Goal: Find specific fact: Find specific fact

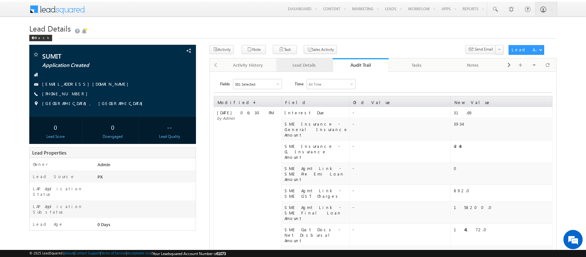
click at [289, 68] on div "Lead Details" at bounding box center [304, 65] width 45 height 8
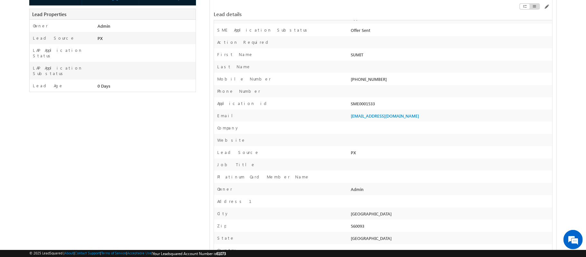
scroll to position [139, 0]
drag, startPoint x: 380, startPoint y: 108, endPoint x: 350, endPoint y: 106, distance: 29.7
click at [350, 106] on div "SME0001533" at bounding box center [451, 104] width 203 height 9
copy div "SME0001533"
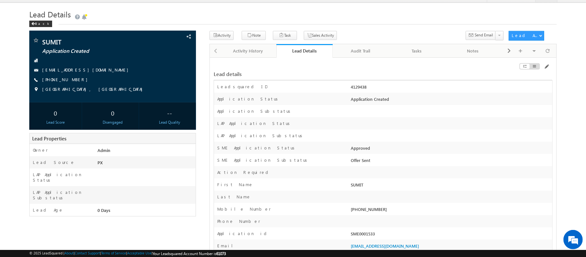
scroll to position [14, 0]
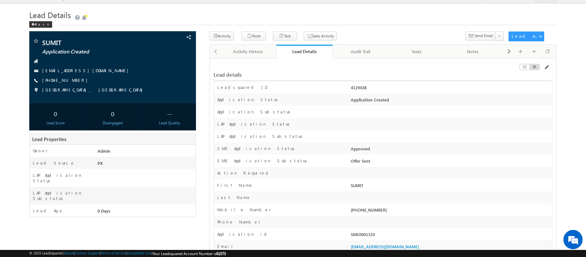
drag, startPoint x: 382, startPoint y: 91, endPoint x: 344, endPoint y: 92, distance: 38.0
click at [344, 92] on div "Leadsquared ID 4129438" at bounding box center [383, 87] width 338 height 12
copy div "4129438"
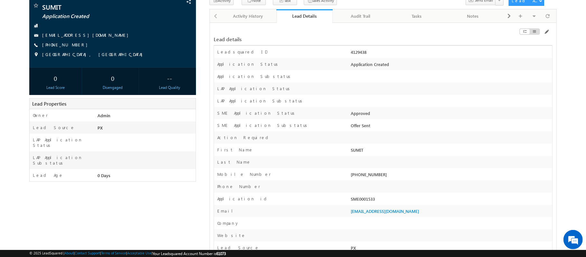
scroll to position [39, 0]
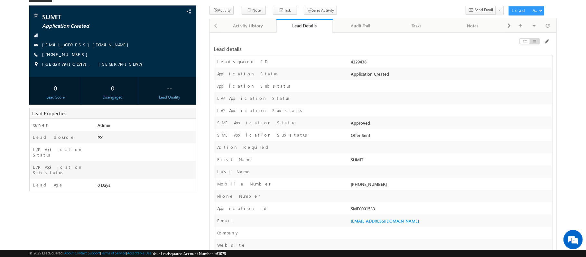
click at [376, 56] on div "Leadsquared ID 4129438" at bounding box center [383, 61] width 338 height 12
drag, startPoint x: 377, startPoint y: 61, endPoint x: 350, endPoint y: 62, distance: 26.4
click at [350, 62] on div "4129438" at bounding box center [451, 63] width 203 height 9
copy div "4129438"
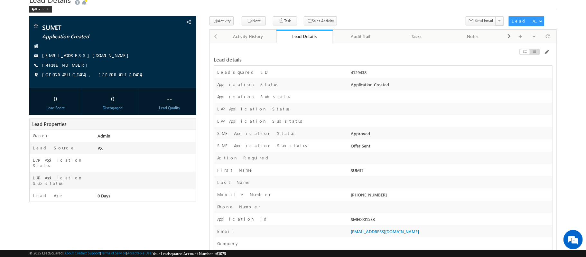
scroll to position [37, 0]
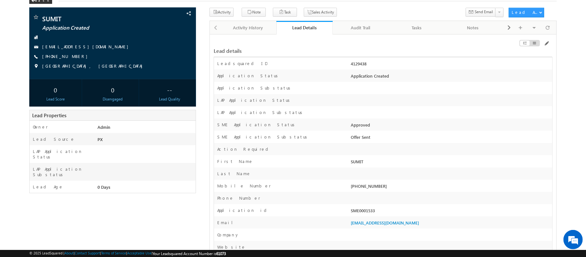
click at [352, 67] on div "Leadsquared ID 4129438" at bounding box center [383, 63] width 338 height 12
